Goal: Task Accomplishment & Management: Use online tool/utility

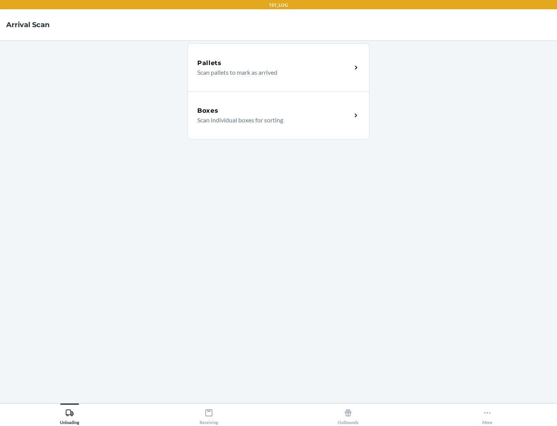
click at [274, 111] on div "Boxes" at bounding box center [274, 110] width 154 height 9
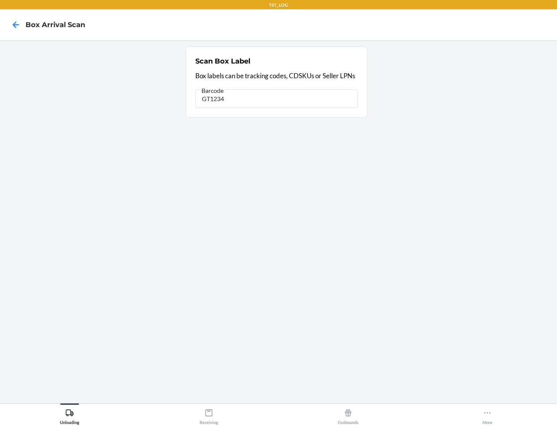
type input "GT1234"
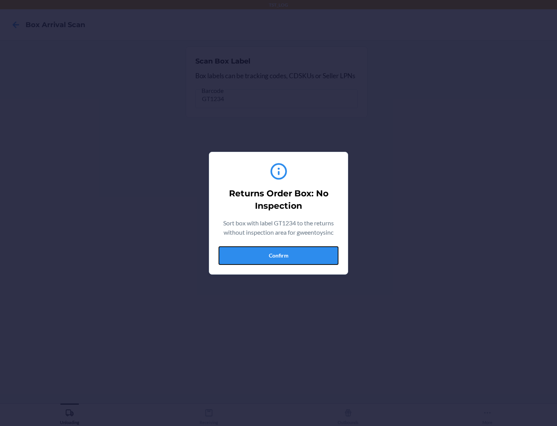
click at [279, 255] on button "Confirm" at bounding box center [279, 255] width 120 height 19
